Goal: Task Accomplishment & Management: Manage account settings

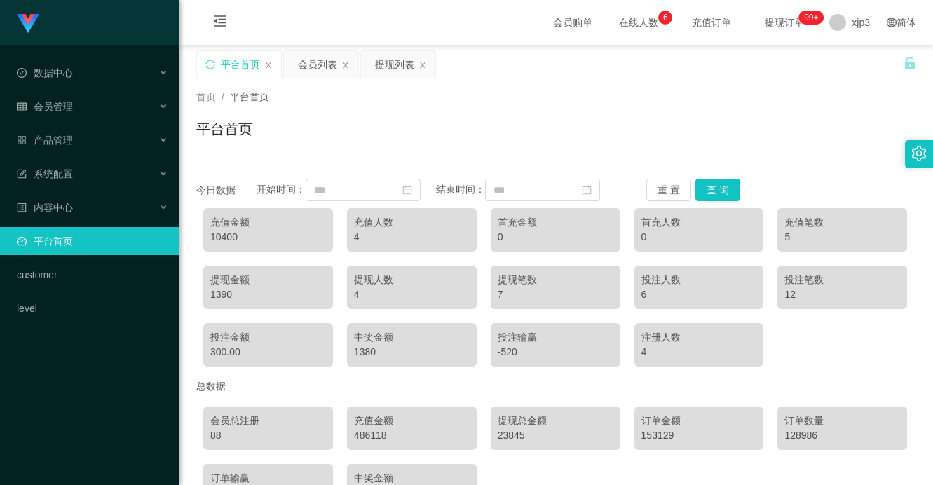
scroll to position [95, 0]
click at [855, 27] on span "xjp3" at bounding box center [860, 22] width 18 height 45
click at [850, 66] on div "平台首页 会员列表 提现列表" at bounding box center [549, 74] width 707 height 48
click at [851, 33] on span "xjp3" at bounding box center [860, 22] width 18 height 45
click at [848, 56] on span "退出登录" at bounding box center [851, 61] width 39 height 11
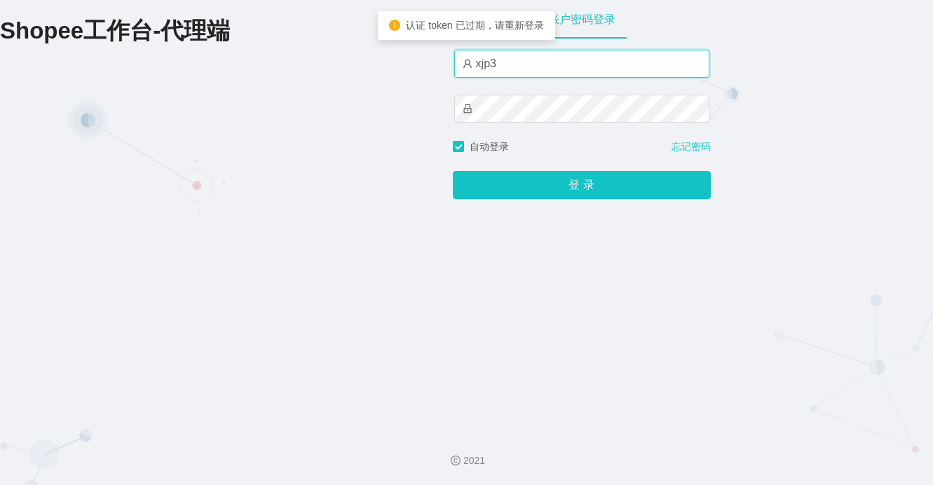
click at [562, 59] on input "xjp3" at bounding box center [581, 64] width 255 height 28
type input "xjp5"
click at [453, 171] on button "登 录" at bounding box center [582, 185] width 258 height 28
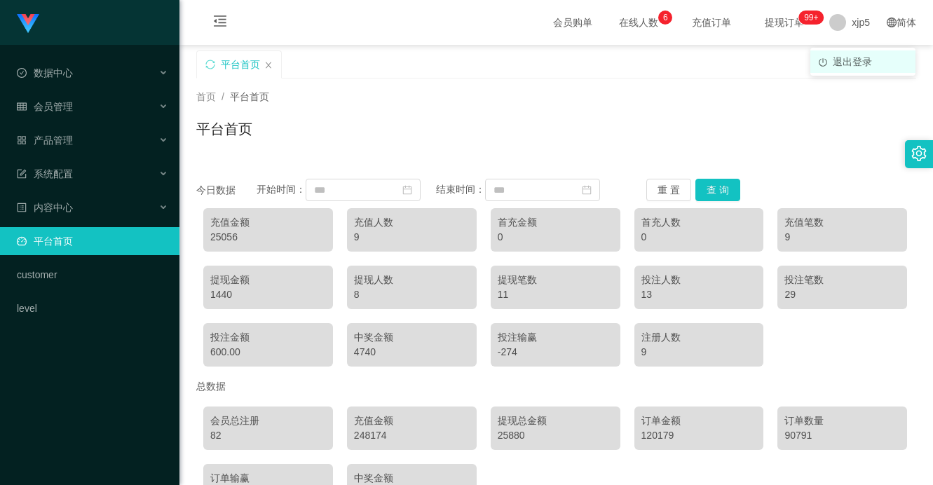
click at [842, 57] on span "退出登录" at bounding box center [851, 61] width 39 height 11
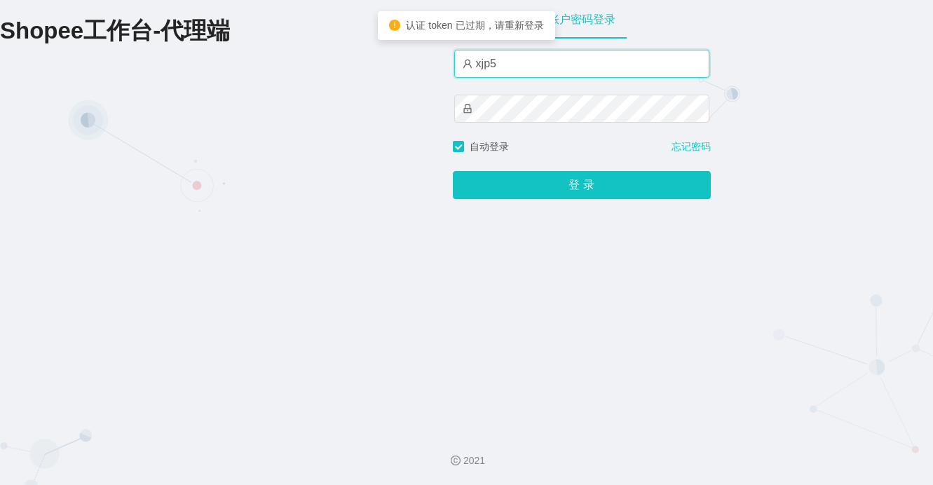
click at [525, 63] on input "xjp5" at bounding box center [581, 64] width 255 height 28
type input "xjp3"
click at [453, 171] on button "登 录" at bounding box center [582, 185] width 258 height 28
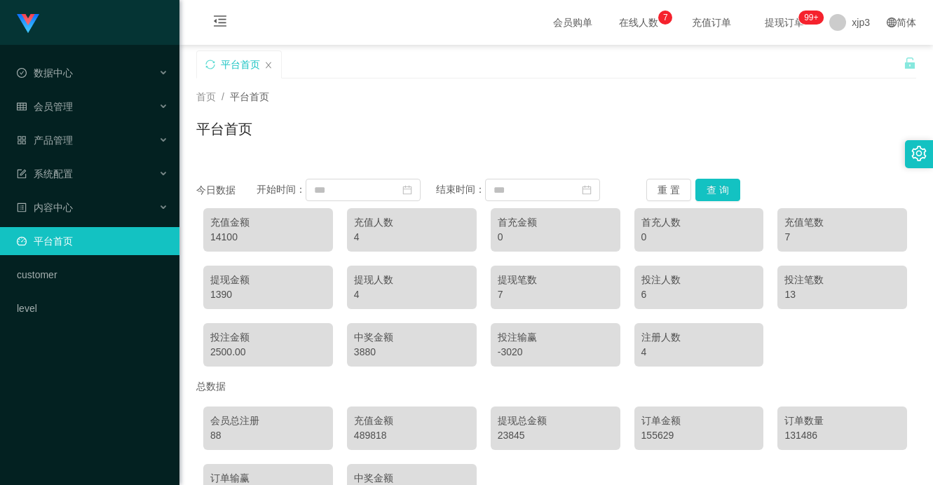
scroll to position [95, 0]
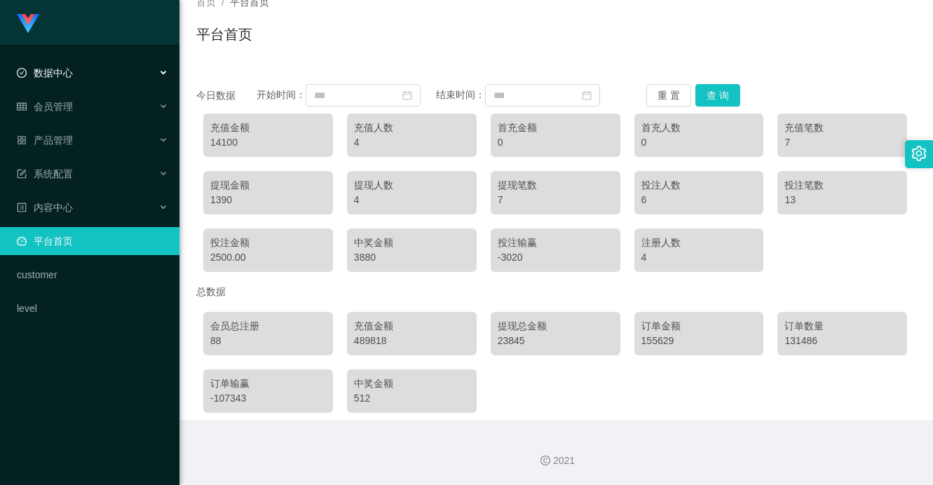
click at [100, 79] on div "数据中心" at bounding box center [89, 73] width 179 height 28
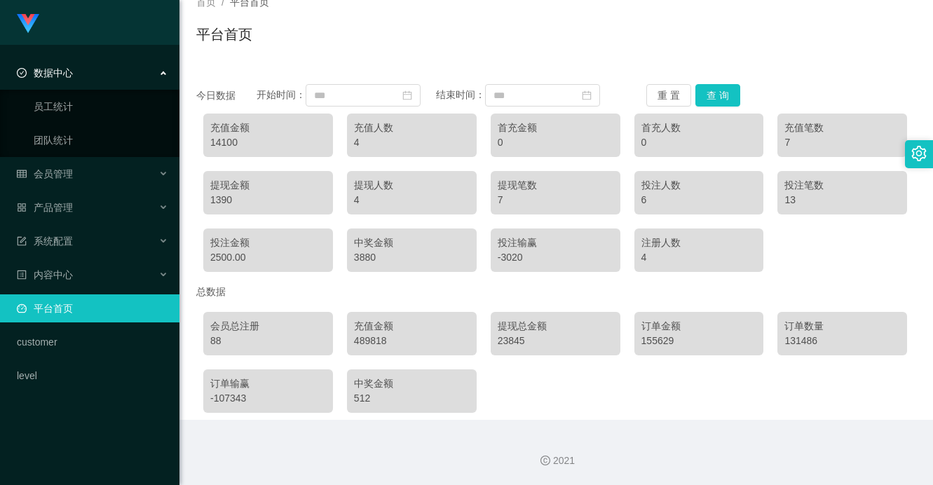
click at [84, 81] on div "数据中心" at bounding box center [89, 73] width 179 height 28
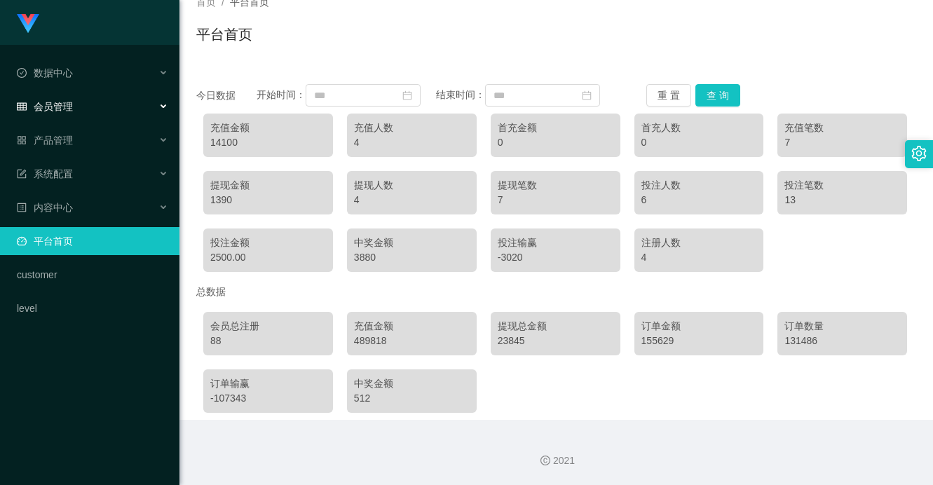
click at [105, 109] on div "会员管理" at bounding box center [89, 106] width 179 height 28
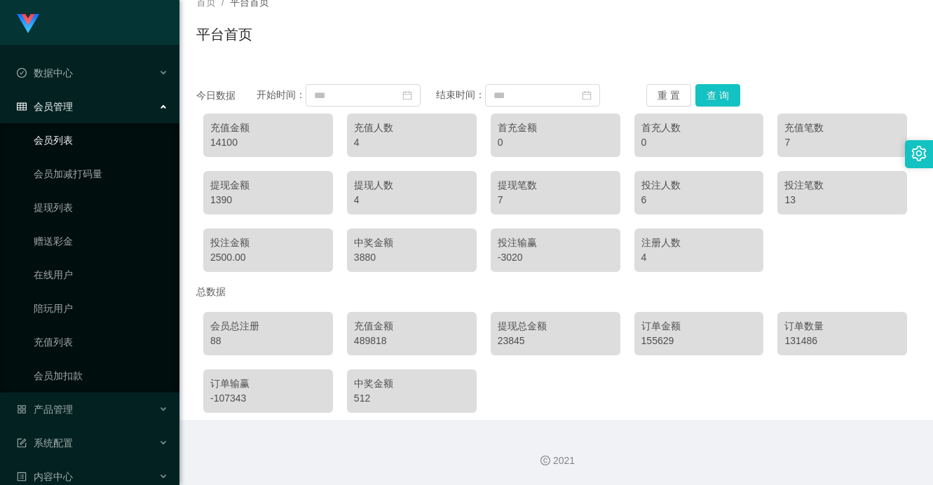
click at [89, 139] on link "会员列表" at bounding box center [101, 140] width 135 height 28
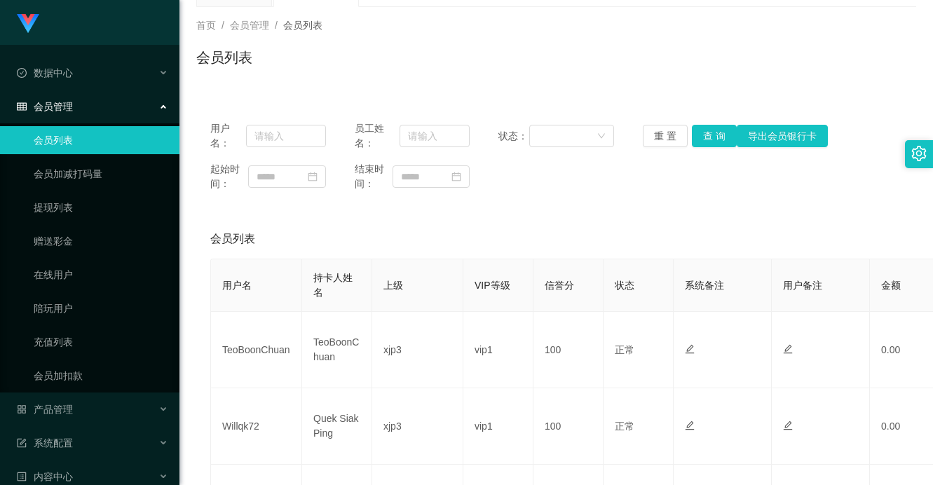
scroll to position [352, 0]
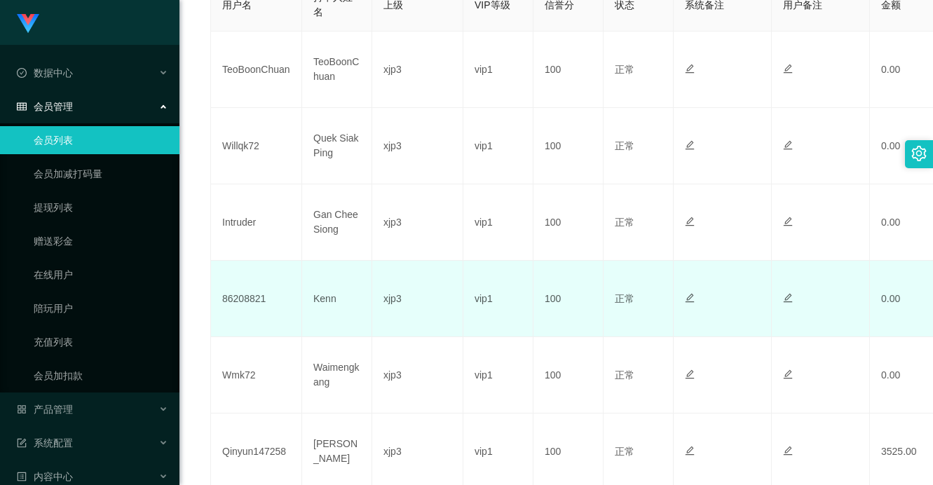
click at [252, 308] on td "86208821" at bounding box center [256, 299] width 91 height 76
click at [256, 292] on td "86208821" at bounding box center [256, 299] width 91 height 76
copy td "86208821"
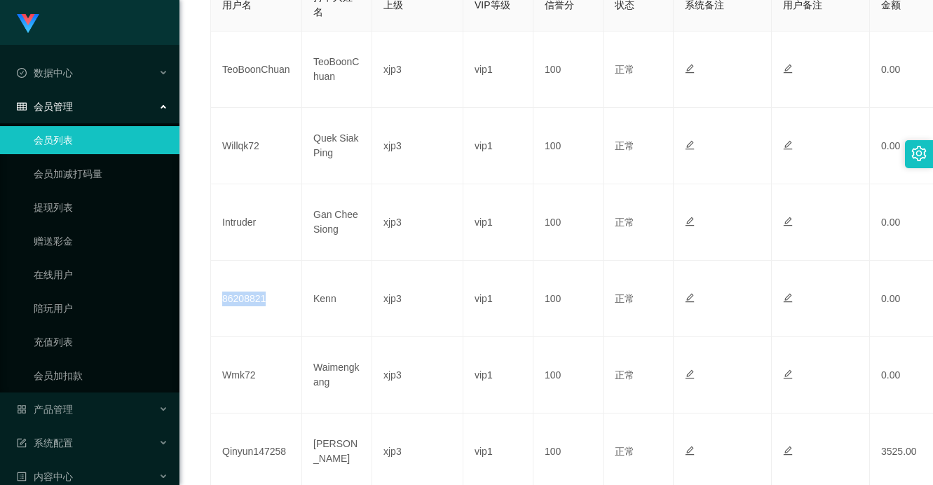
scroll to position [422, 0]
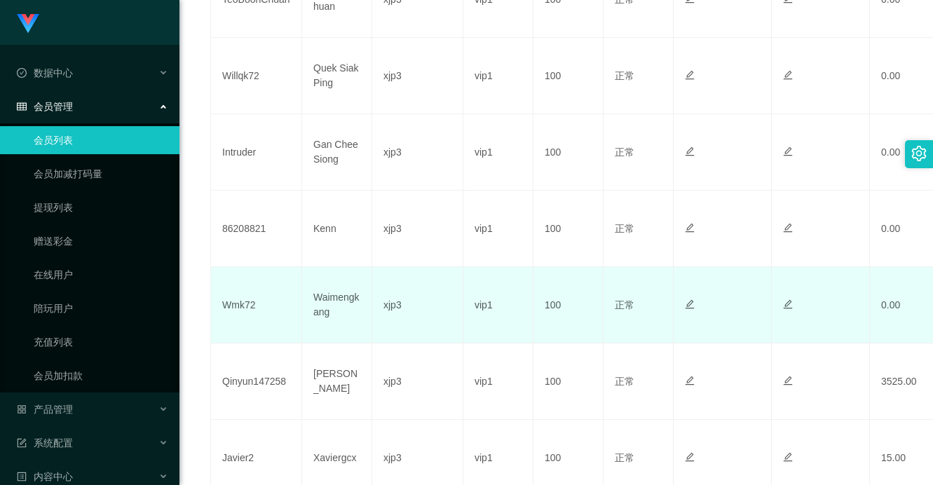
click at [400, 316] on td "xjp3" at bounding box center [417, 305] width 91 height 76
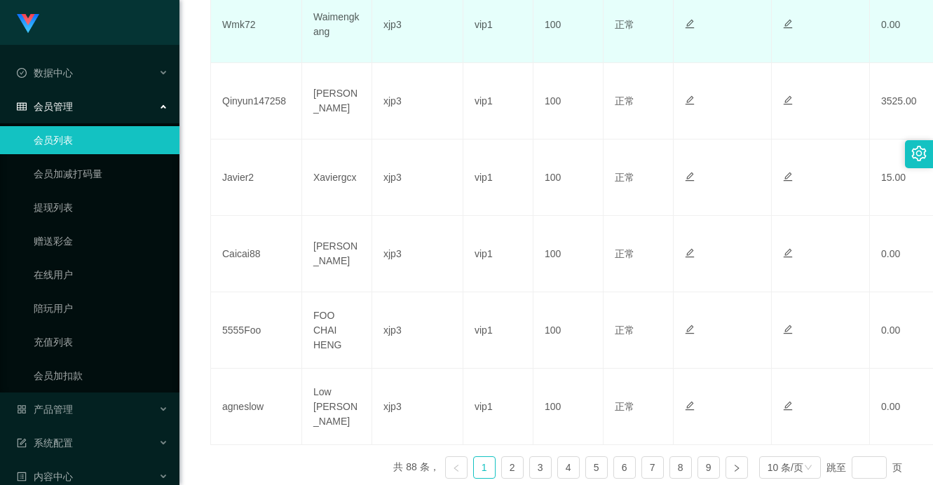
scroll to position [772, 0]
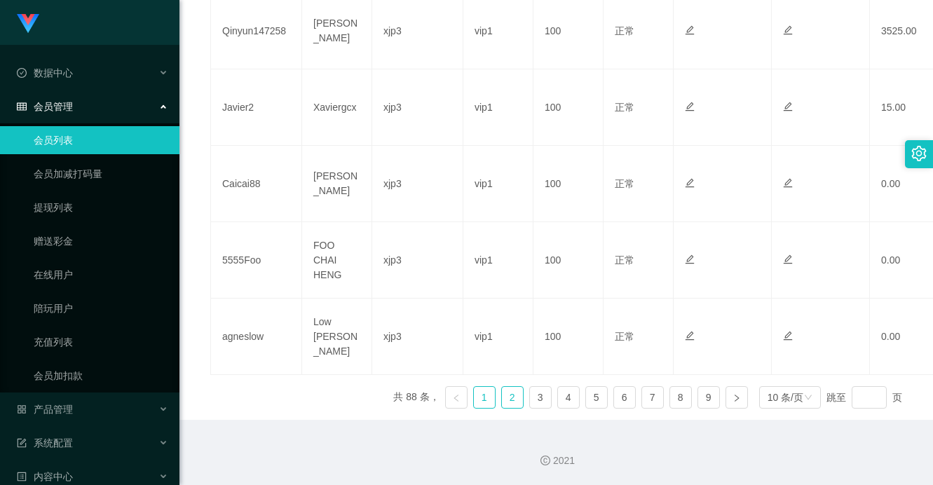
click at [502, 390] on link "2" at bounding box center [512, 397] width 21 height 21
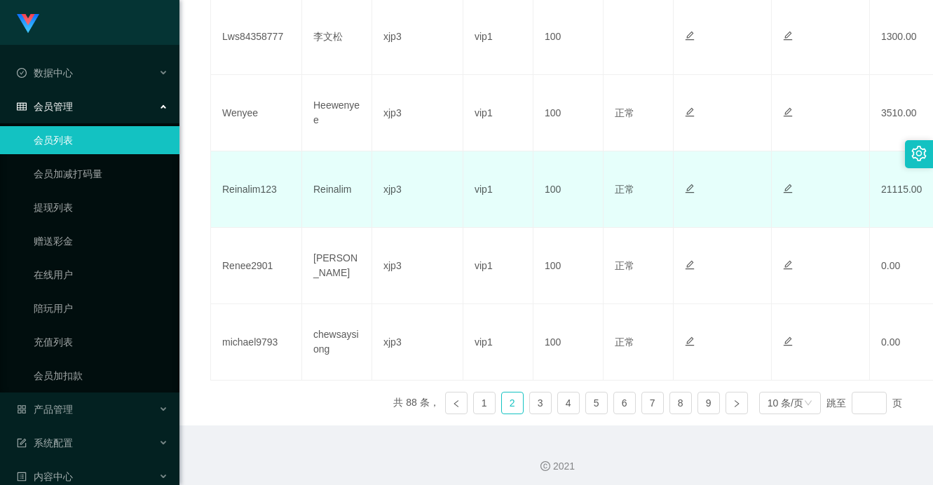
click at [233, 183] on td "Reinalim123" at bounding box center [256, 189] width 91 height 76
copy td "Reinalim123"
